Goal: Task Accomplishment & Management: Use online tool/utility

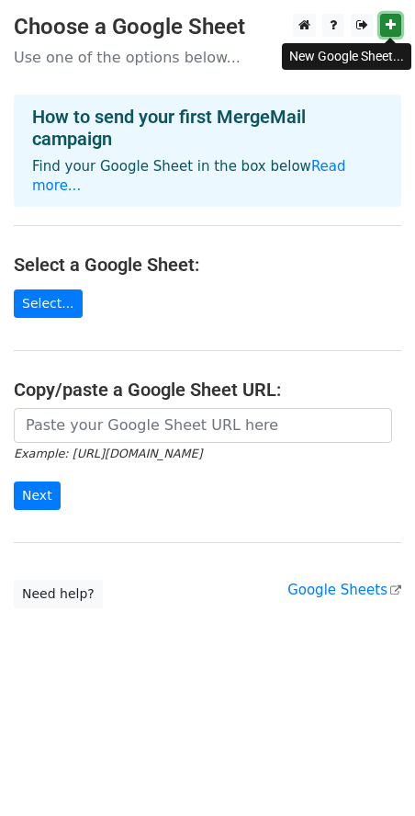
click at [394, 25] on icon at bounding box center [391, 24] width 10 height 13
click at [393, 23] on icon at bounding box center [391, 24] width 10 height 13
click at [318, 169] on link "Read more..." at bounding box center [189, 176] width 314 height 36
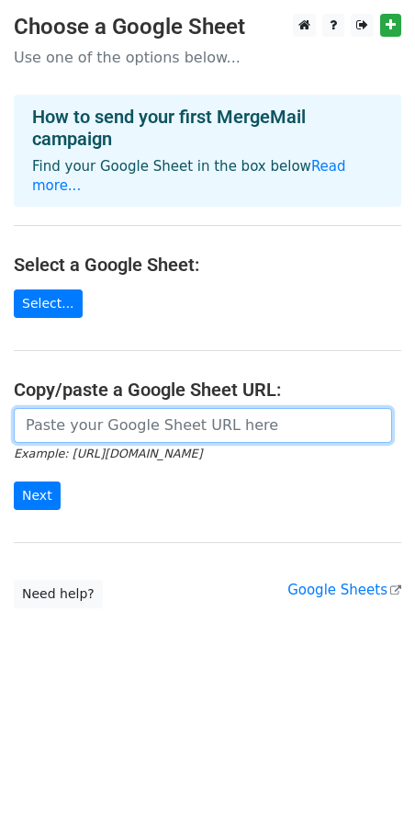
click at [209, 408] on input "url" at bounding box center [203, 425] width 379 height 35
paste input "https://docs.google.com/spreadsheets/d/1hQzR9evNumkW7RNNM-fj5cY1O6FzGdrFxp02PeC…"
type input "https://docs.google.com/spreadsheets/d/1hQzR9evNumkW7RNNM-fj5cY1O6FzGdrFxp02PeC…"
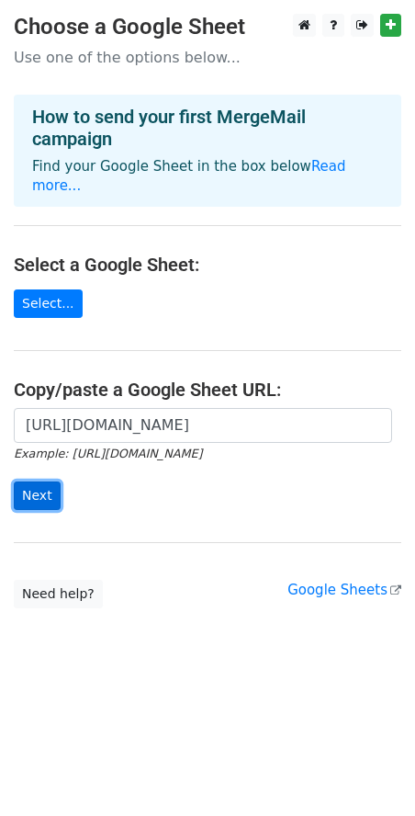
scroll to position [0, 0]
click at [46, 482] on input "Next" at bounding box center [37, 496] width 47 height 28
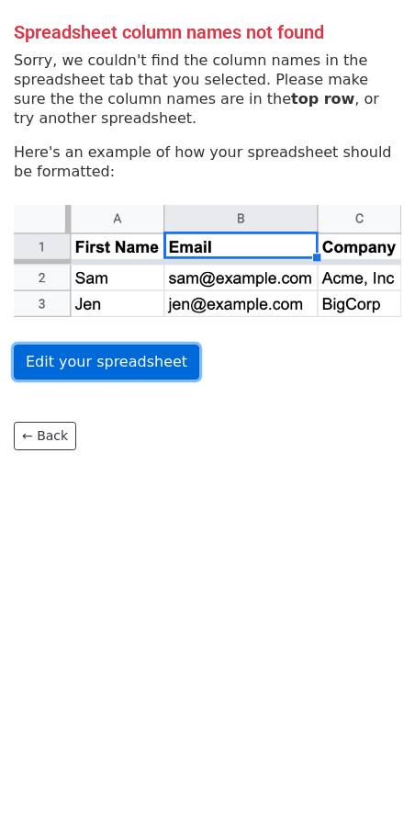
click at [91, 362] on link "Edit your spreadsheet" at bounding box center [107, 362] width 186 height 35
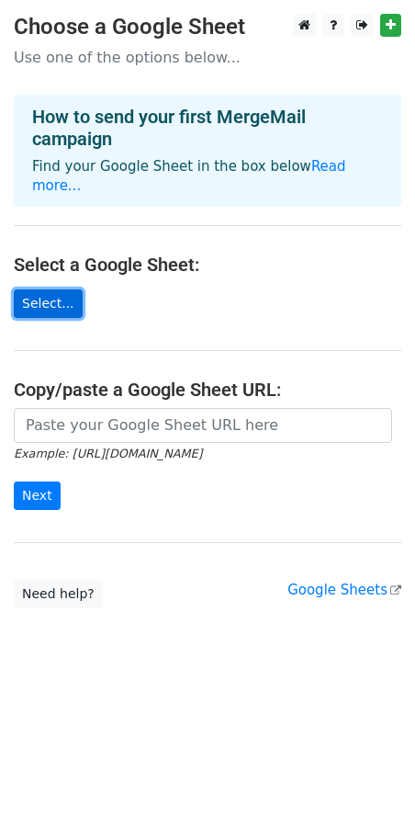
click at [51, 289] on link "Select..." at bounding box center [48, 303] width 69 height 28
click at [45, 289] on link "Select..." at bounding box center [48, 303] width 69 height 28
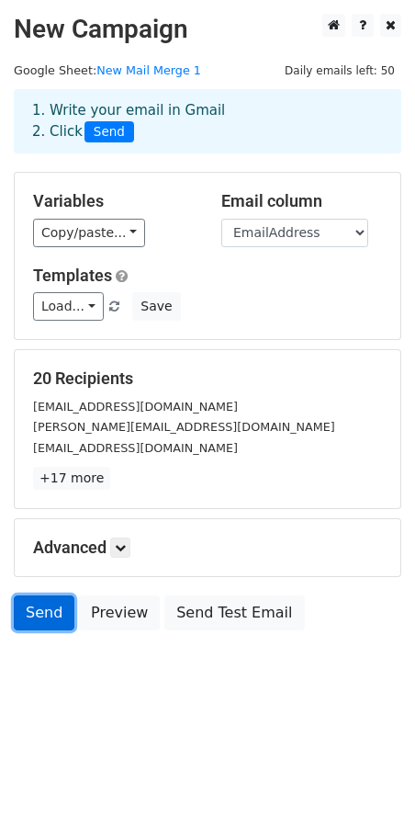
click at [36, 608] on link "Send" at bounding box center [44, 612] width 61 height 35
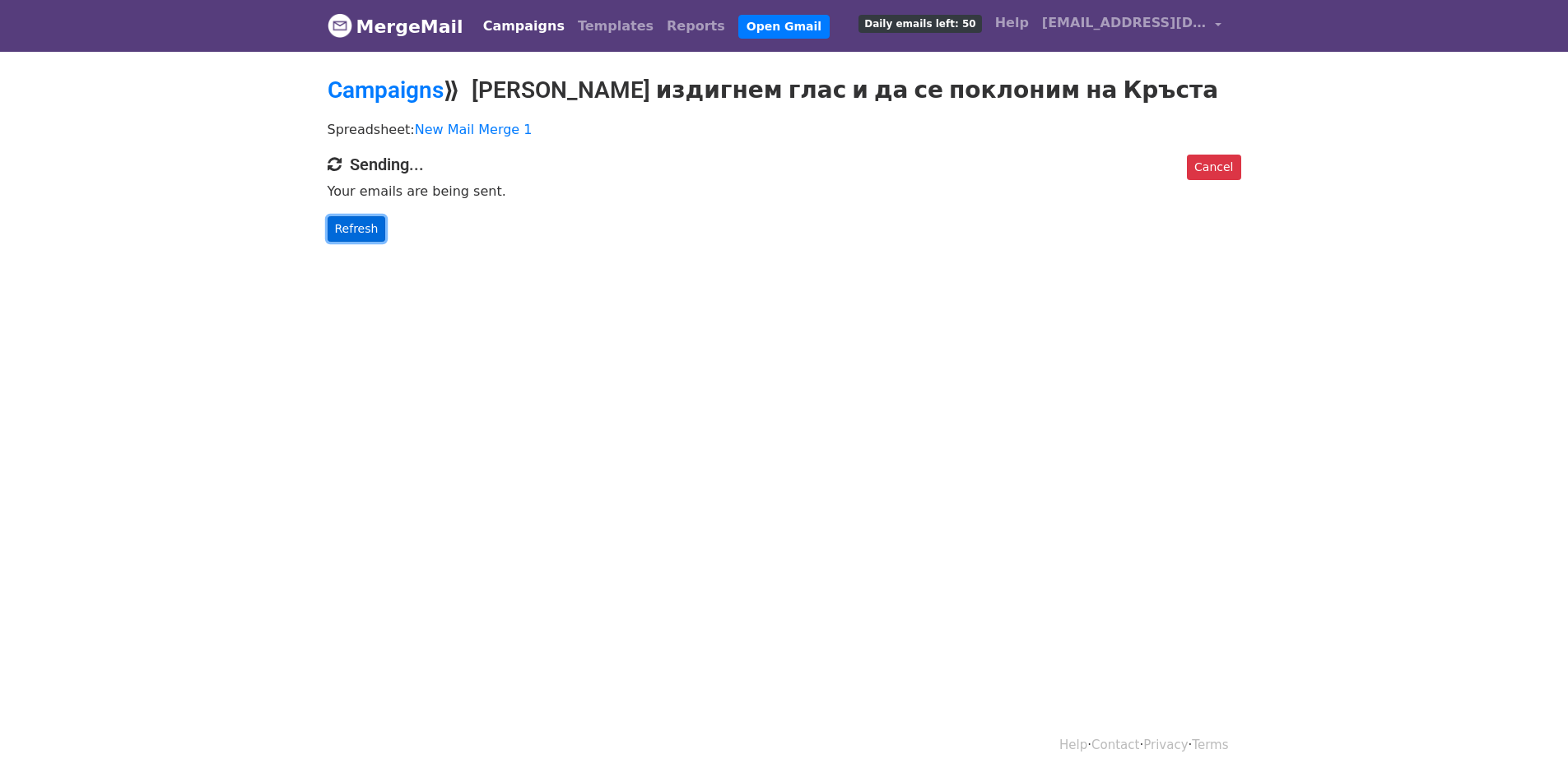
click at [364, 226] on link "Refresh" at bounding box center [356, 229] width 58 height 25
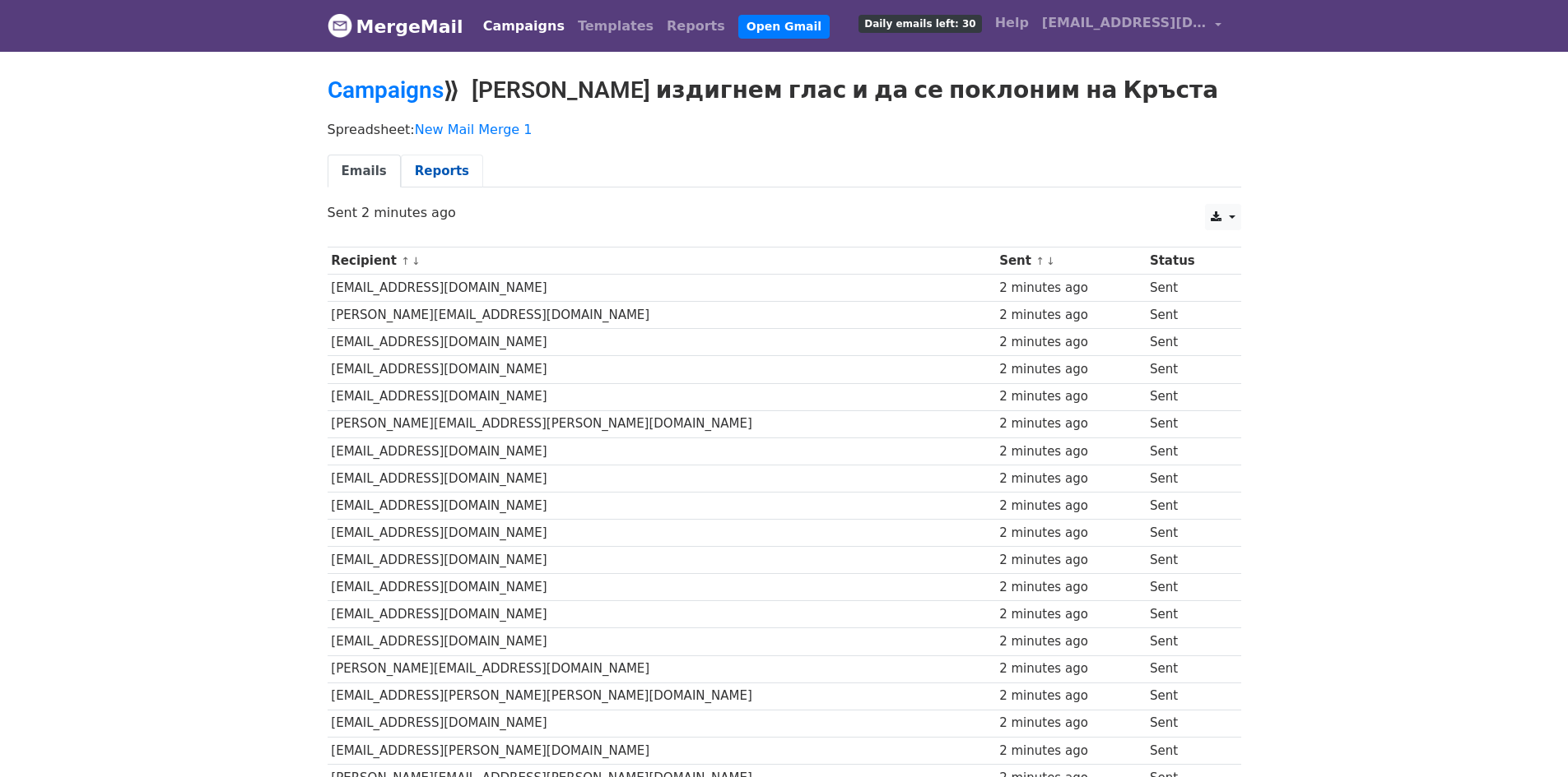
click at [434, 169] on link "Reports" at bounding box center [442, 172] width 82 height 34
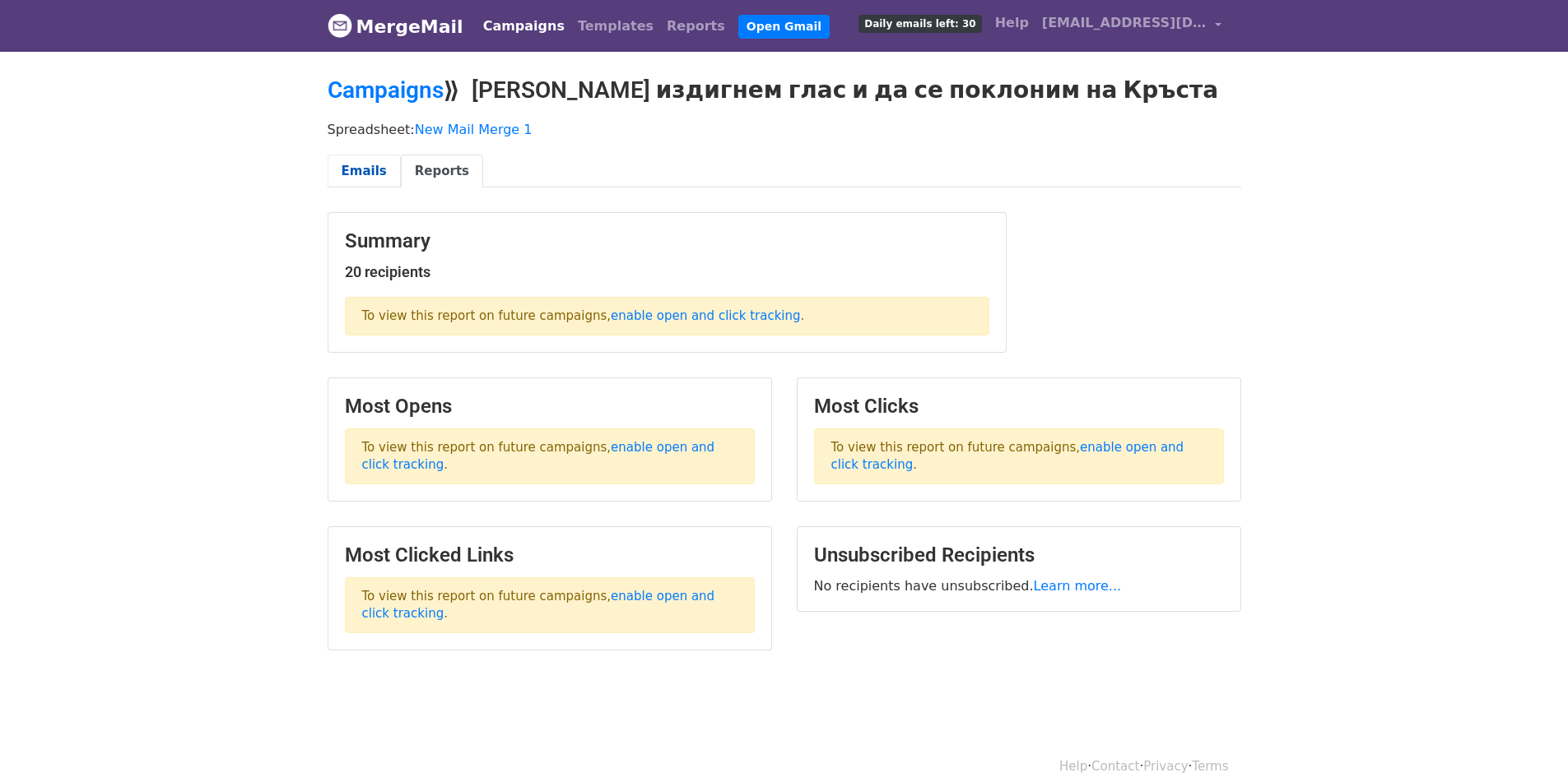
click at [364, 170] on link "Emails" at bounding box center [364, 172] width 73 height 34
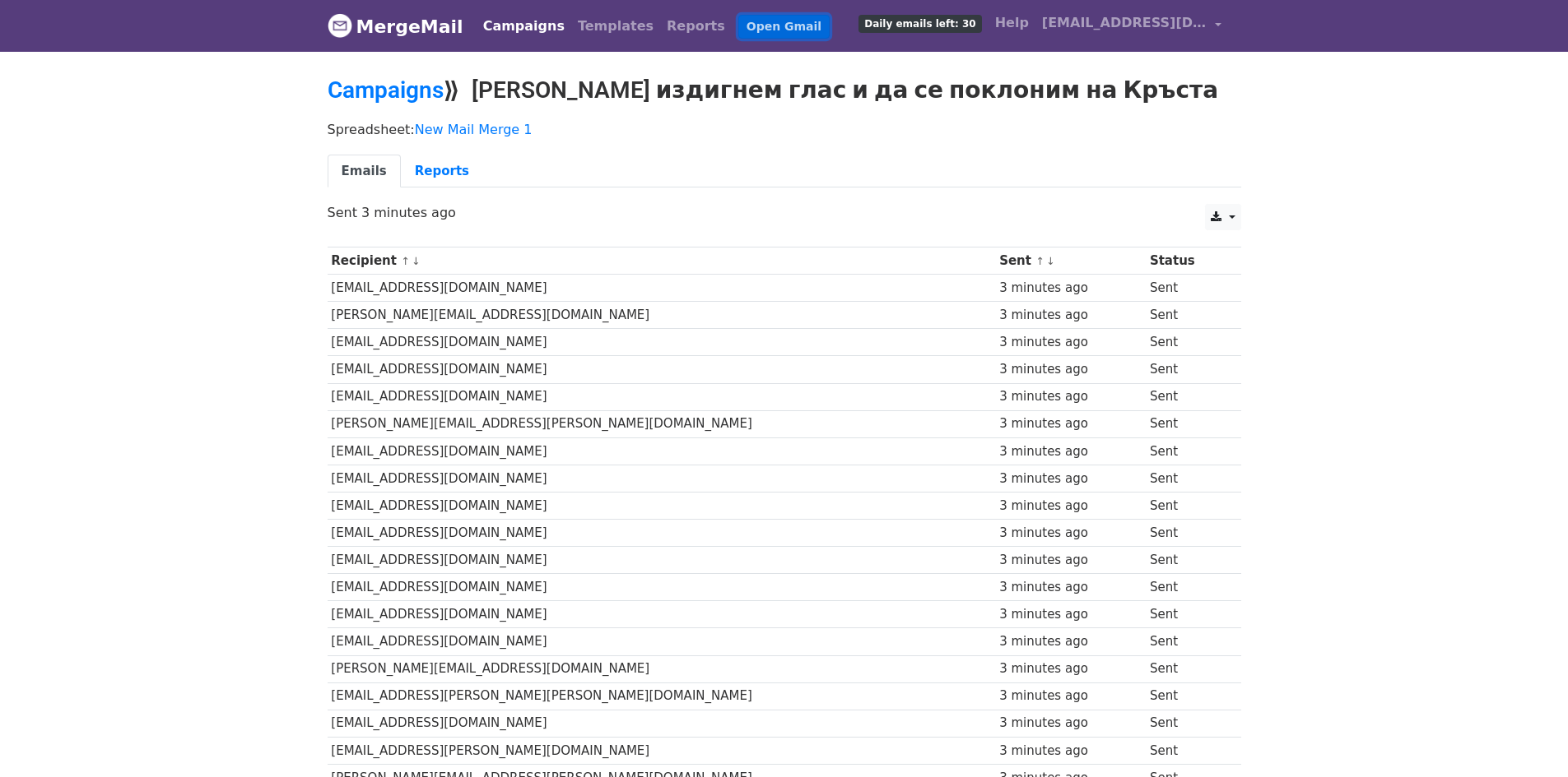
click at [738, 27] on link "Open Gmail" at bounding box center [784, 27] width 91 height 24
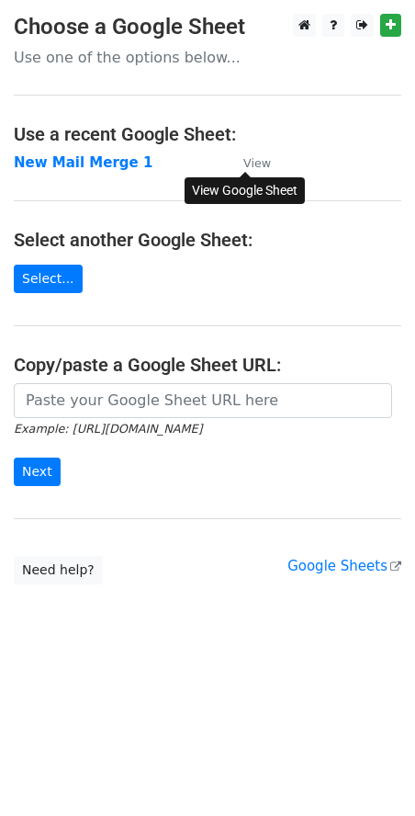
click at [264, 164] on small "View" at bounding box center [258, 163] width 28 height 14
